Goal: Task Accomplishment & Management: Manage account settings

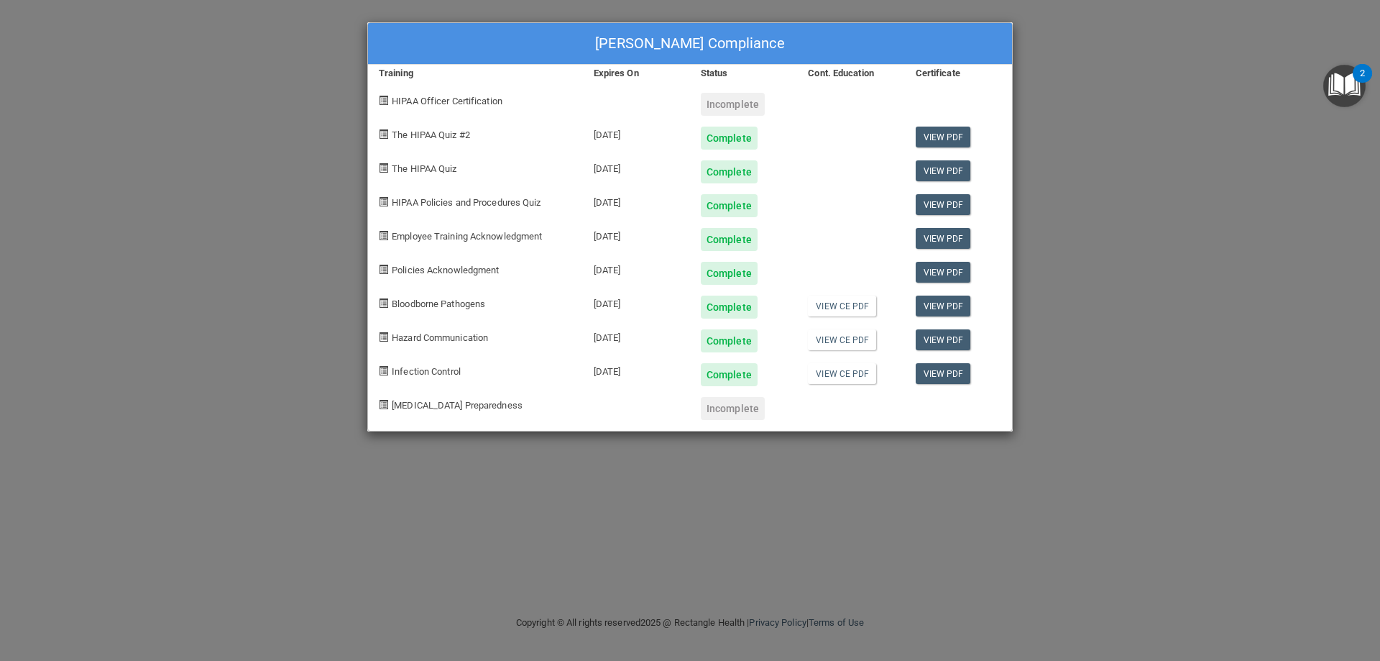
click at [1102, 149] on div "Wendy Vernon's Compliance Training Expires On Status Cont. Education Certificat…" at bounding box center [690, 330] width 1380 height 661
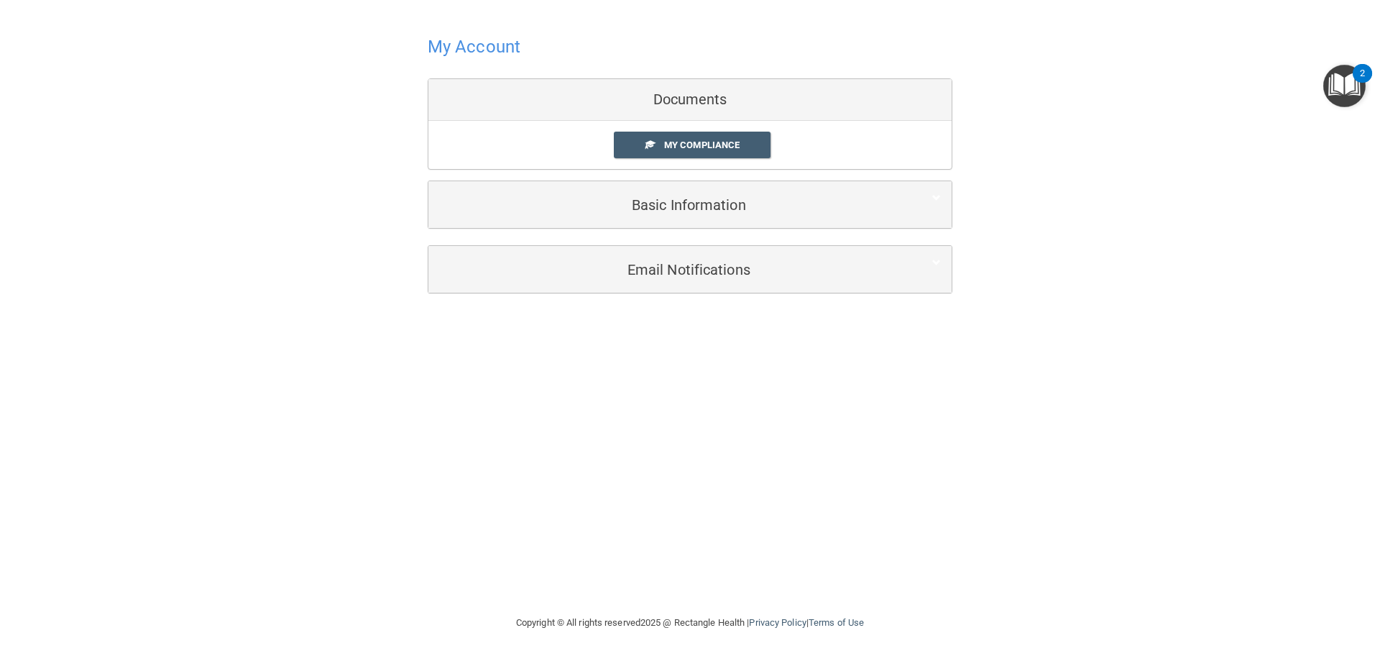
click at [446, 47] on h4 "My Account" at bounding box center [474, 46] width 93 height 19
click at [1345, 86] on img "Open Resource Center, 2 new notifications" at bounding box center [1344, 86] width 42 height 42
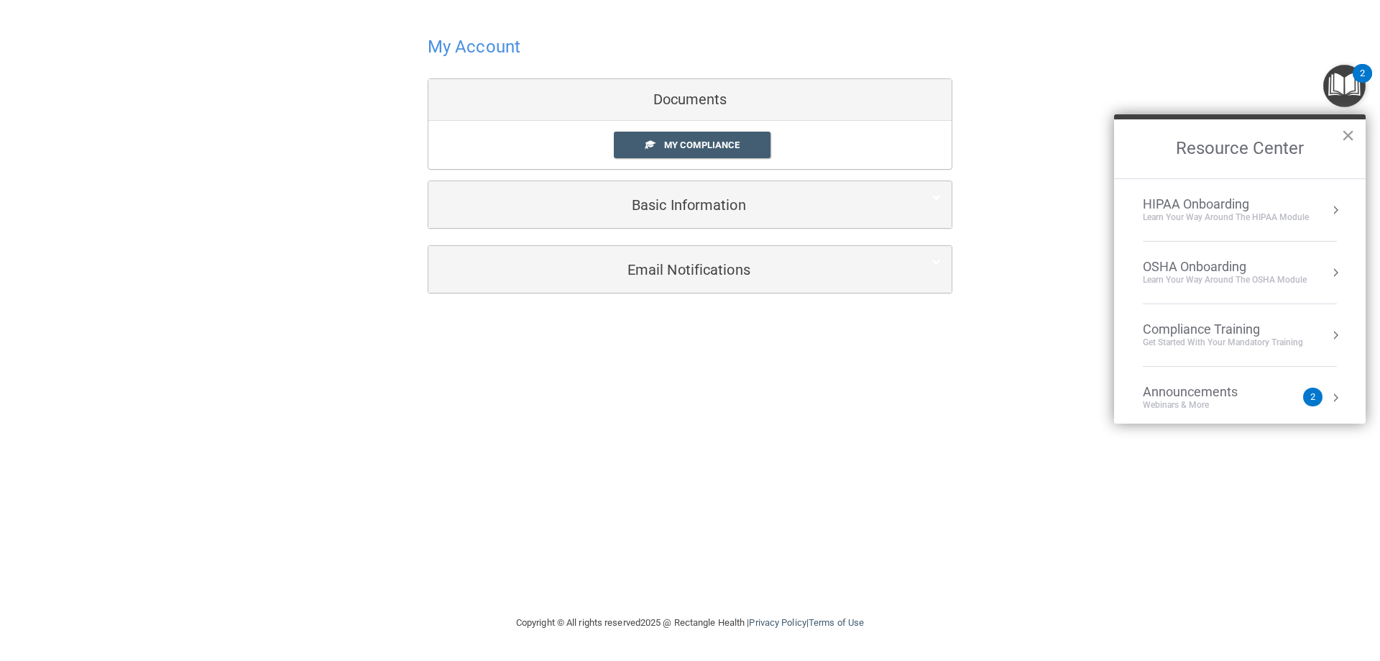
click at [1345, 134] on button "×" at bounding box center [1348, 135] width 14 height 23
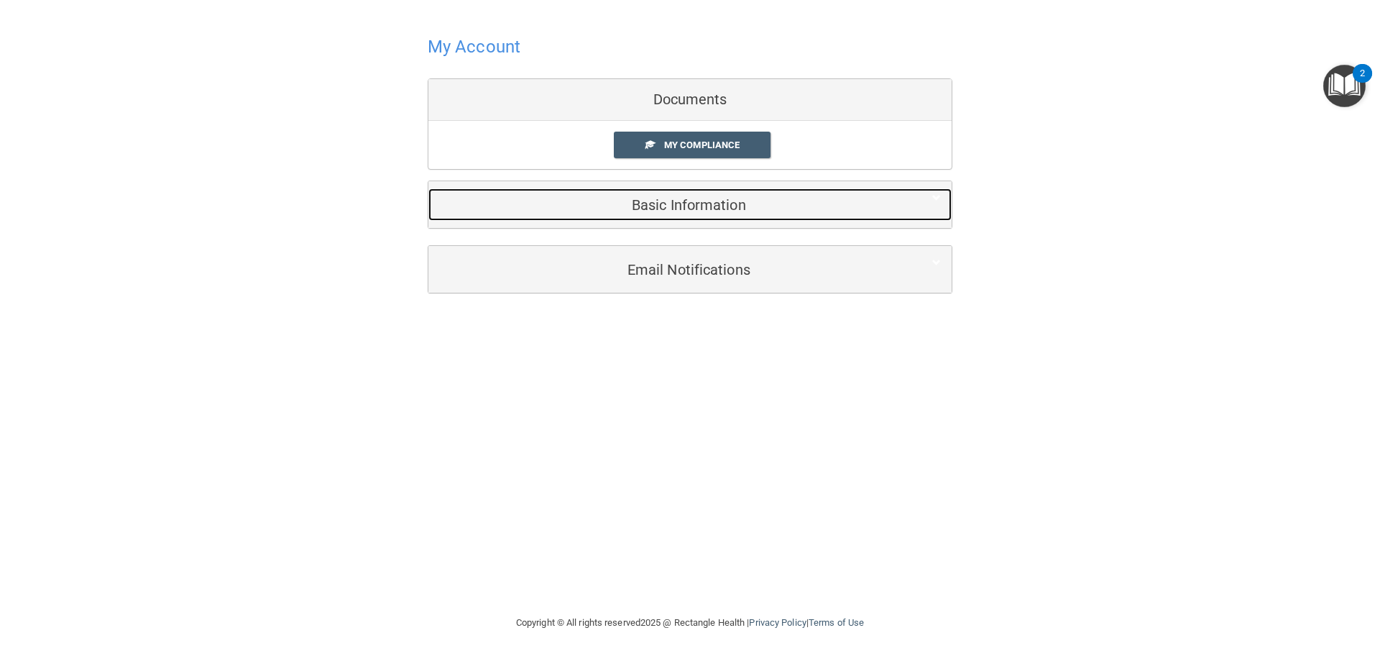
click at [679, 199] on h5 "Basic Information" at bounding box center [668, 205] width 458 height 16
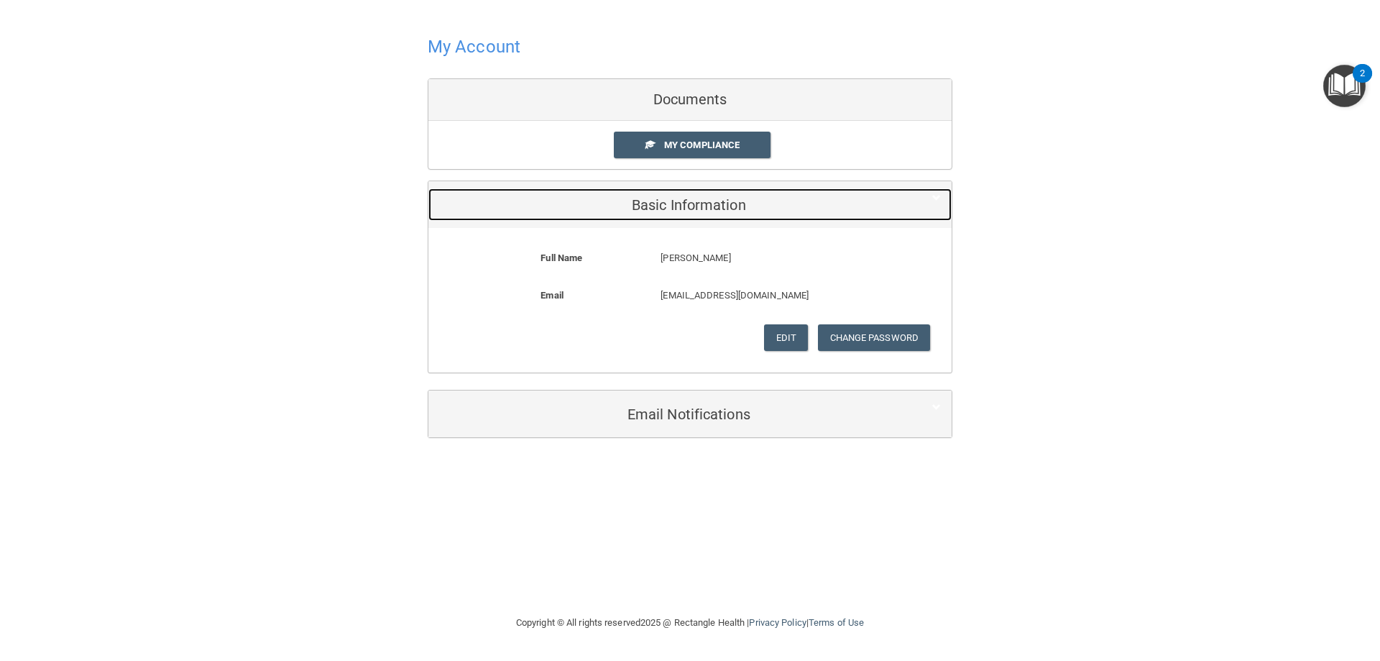
click at [679, 199] on h5 "Basic Information" at bounding box center [668, 205] width 458 height 16
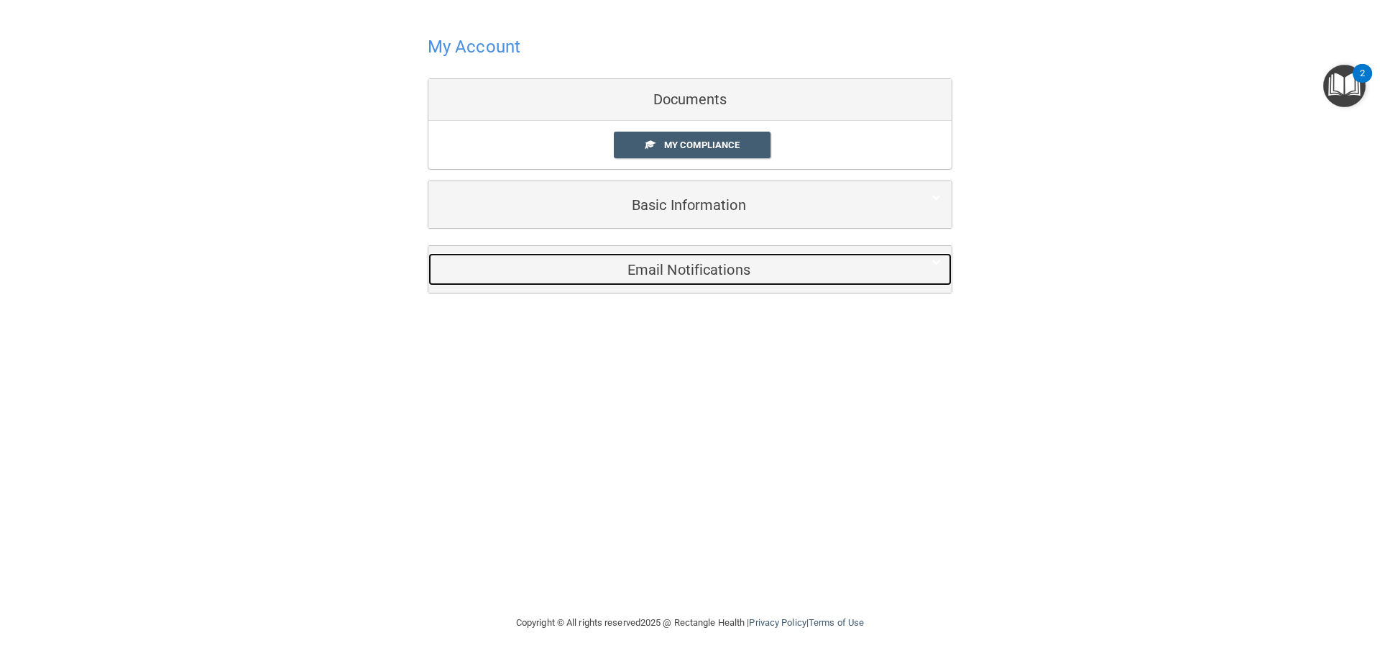
click at [672, 269] on h5 "Email Notifications" at bounding box center [668, 270] width 458 height 16
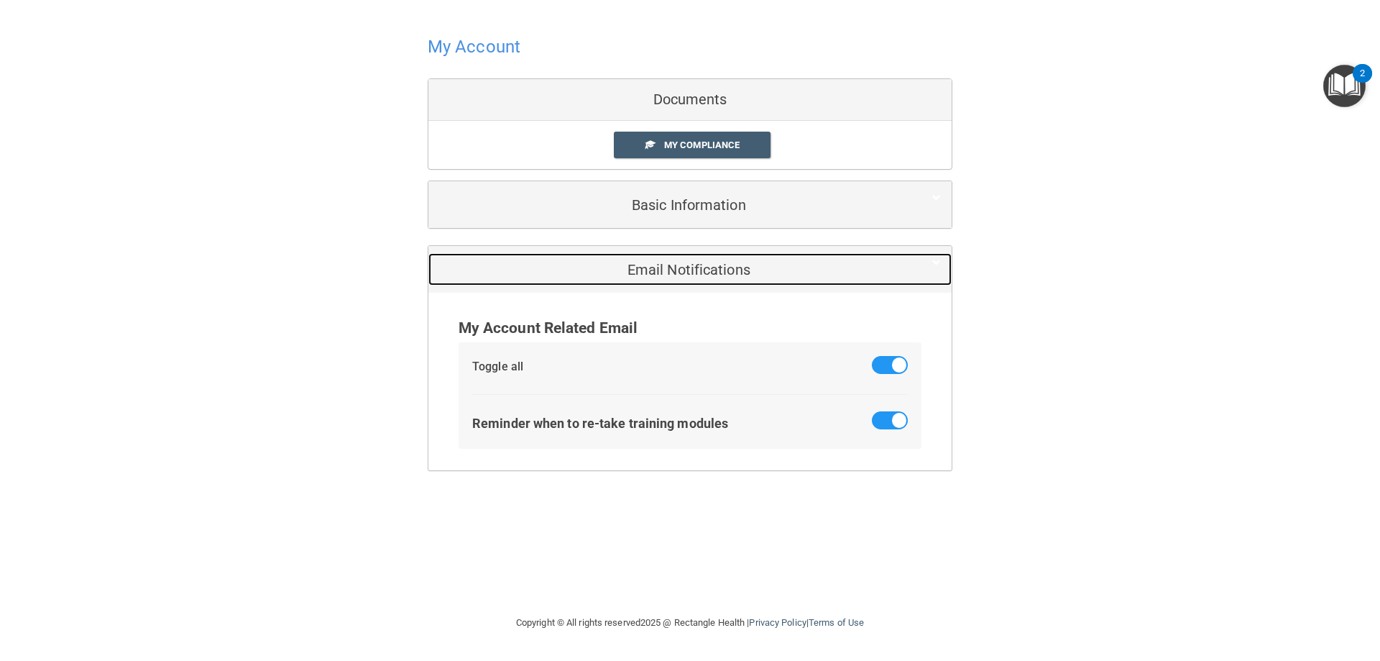
click at [672, 268] on h5 "Email Notifications" at bounding box center [668, 270] width 458 height 16
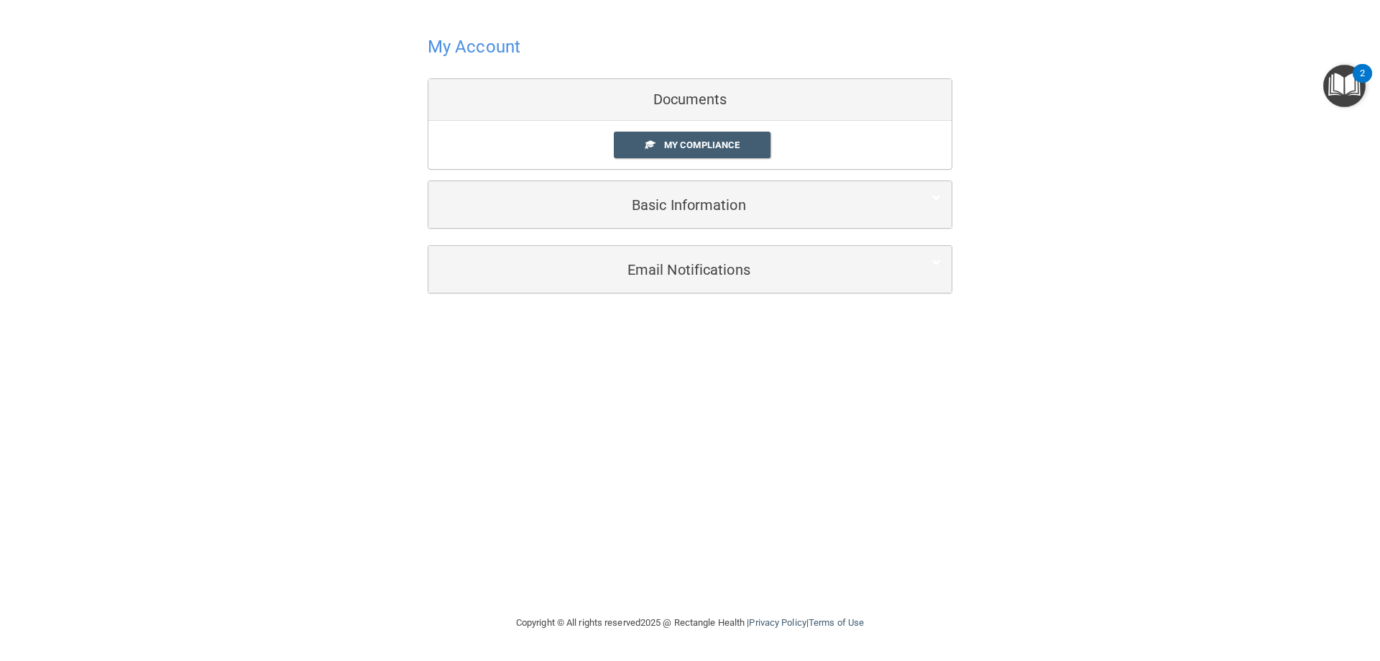
click at [692, 103] on div "Documents" at bounding box center [689, 100] width 523 height 42
click at [681, 141] on span "My Compliance" at bounding box center [701, 144] width 75 height 11
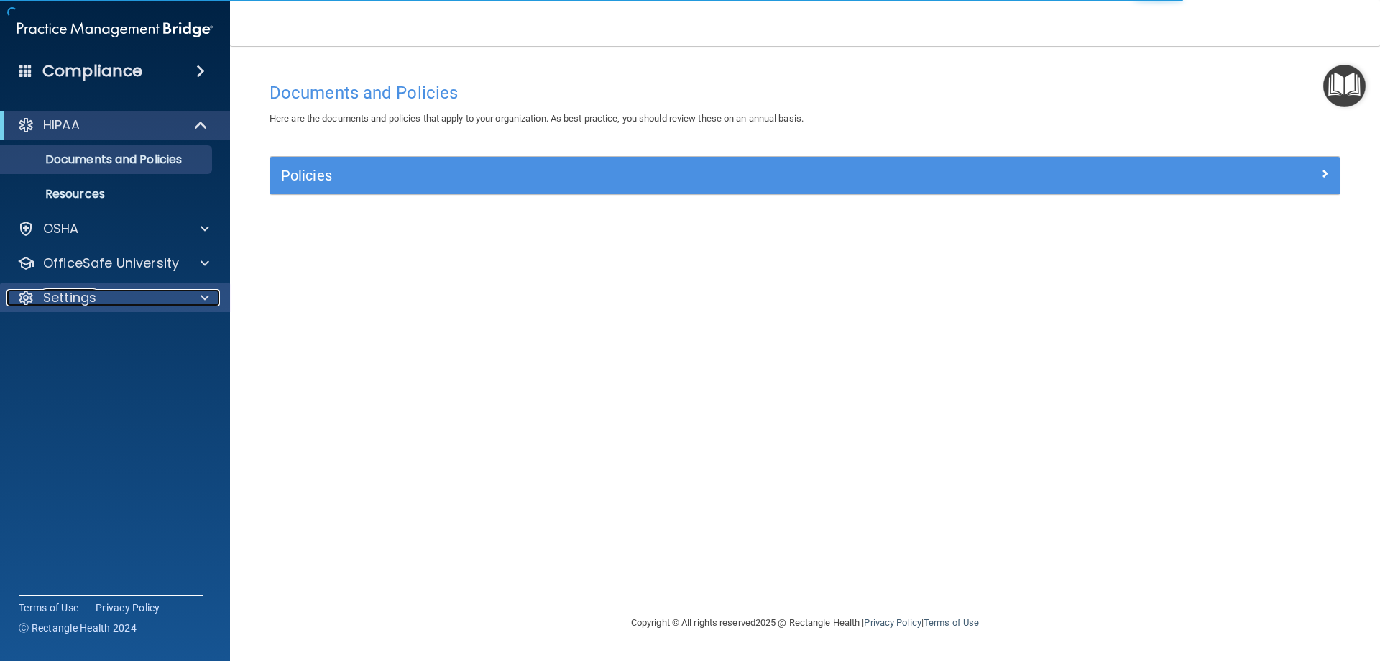
click at [62, 298] on p "Settings" at bounding box center [69, 297] width 53 height 17
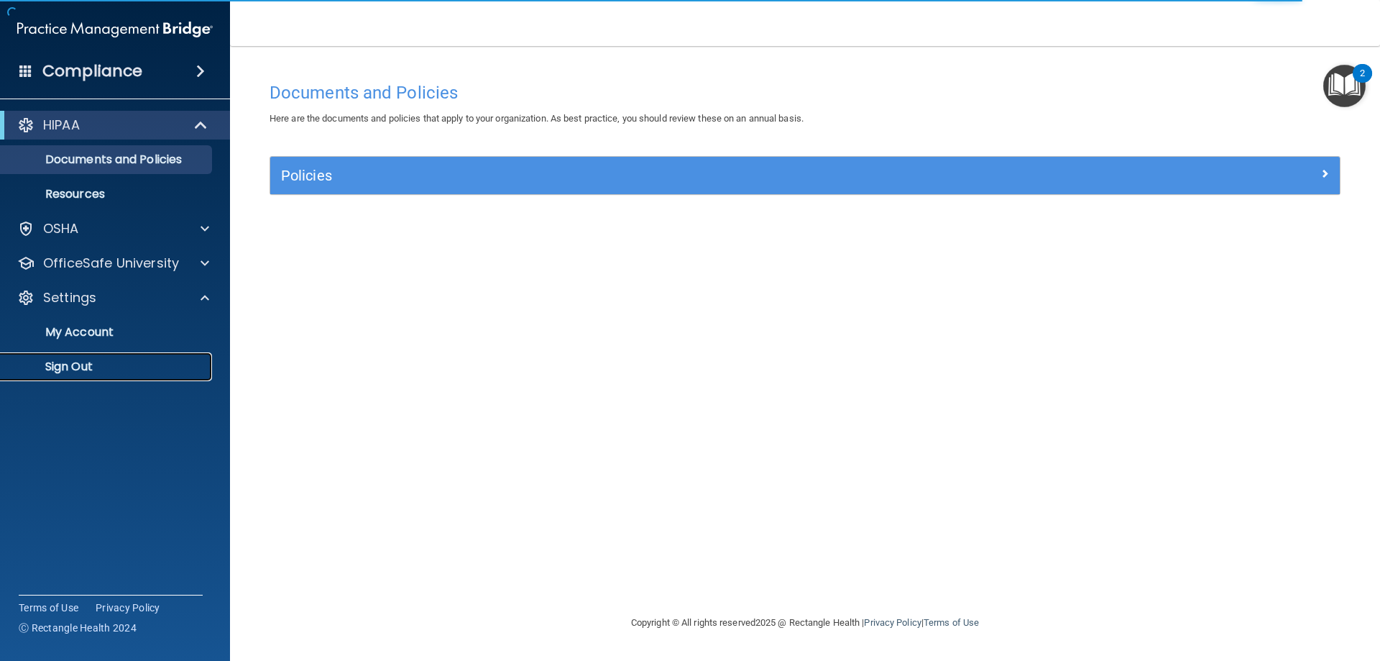
click at [60, 361] on p "Sign Out" at bounding box center [107, 366] width 196 height 14
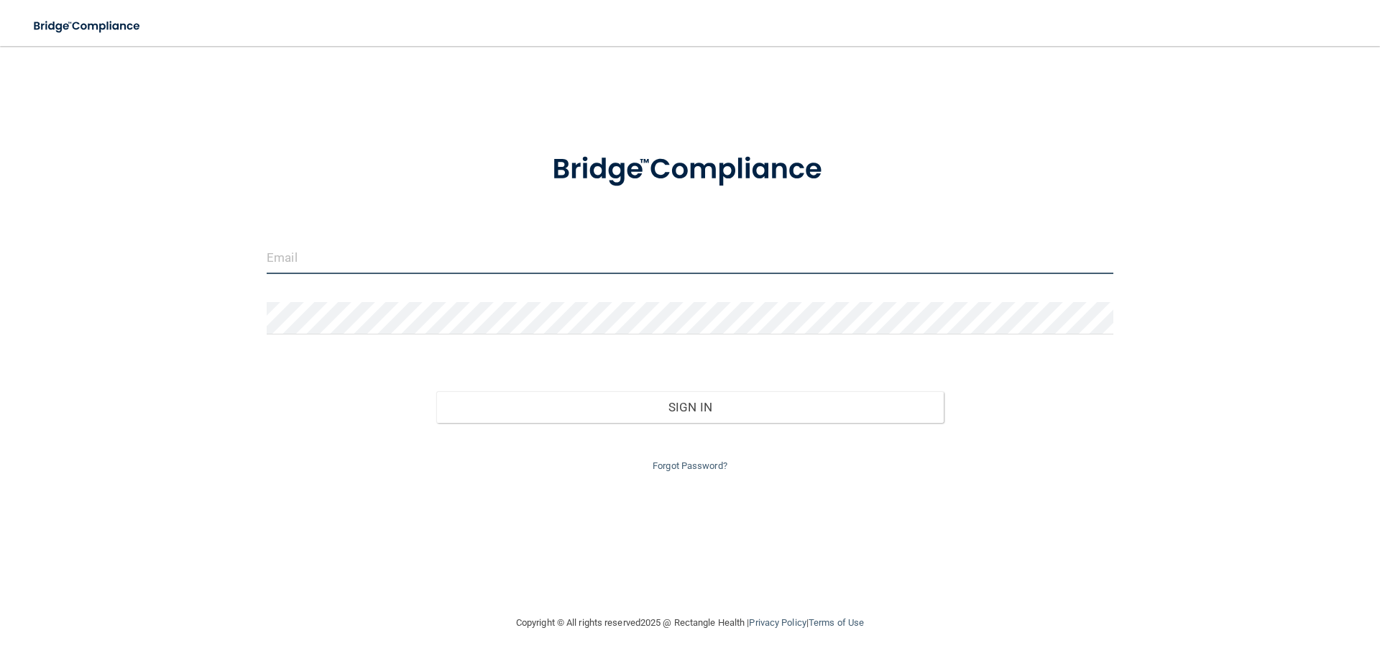
click at [364, 256] on input "email" at bounding box center [690, 257] width 847 height 32
type input "[EMAIL_ADDRESS][DOMAIN_NAME]"
